Goal: Transaction & Acquisition: Purchase product/service

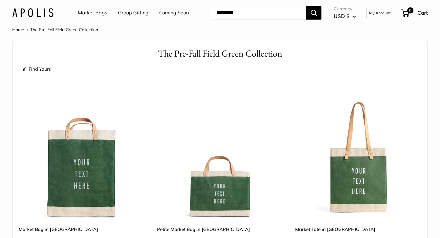
click at [93, 13] on link "Market Bags" at bounding box center [92, 12] width 29 height 9
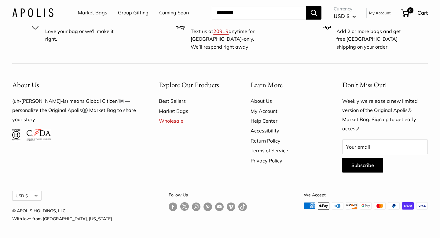
scroll to position [1757, 0]
